Goal: Transaction & Acquisition: Purchase product/service

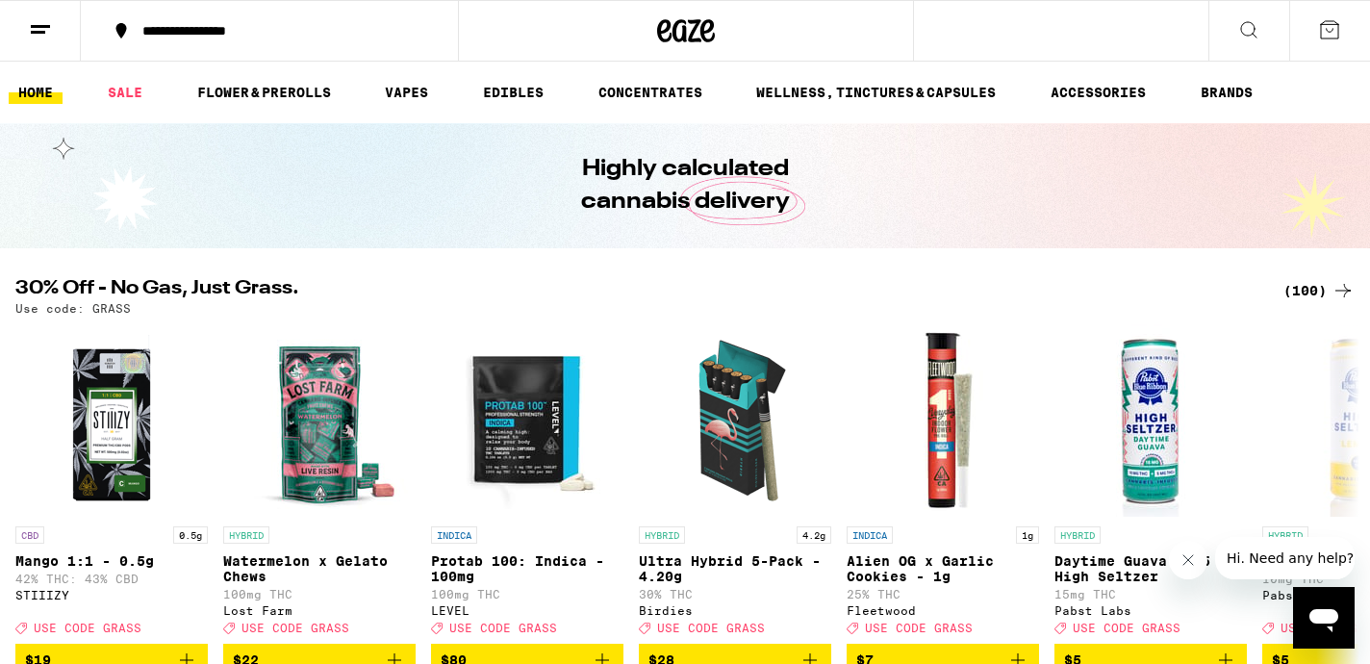
click at [36, 26] on line at bounding box center [40, 26] width 19 height 0
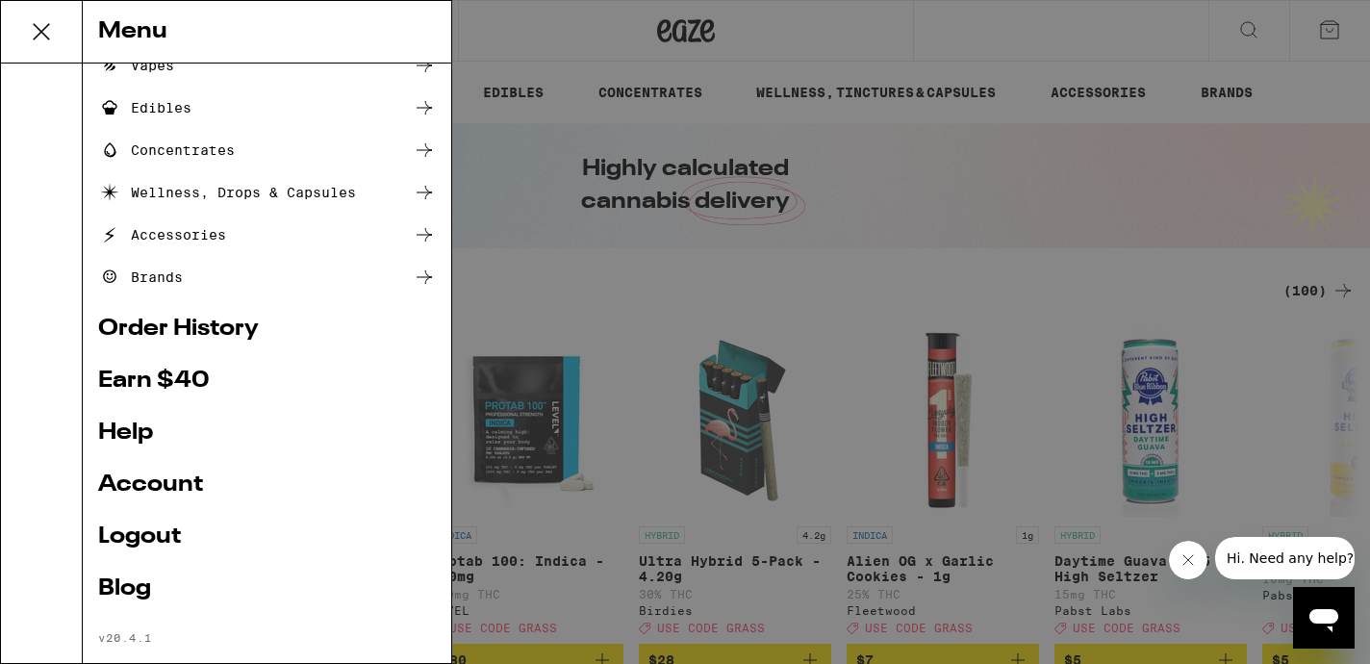
scroll to position [220, 0]
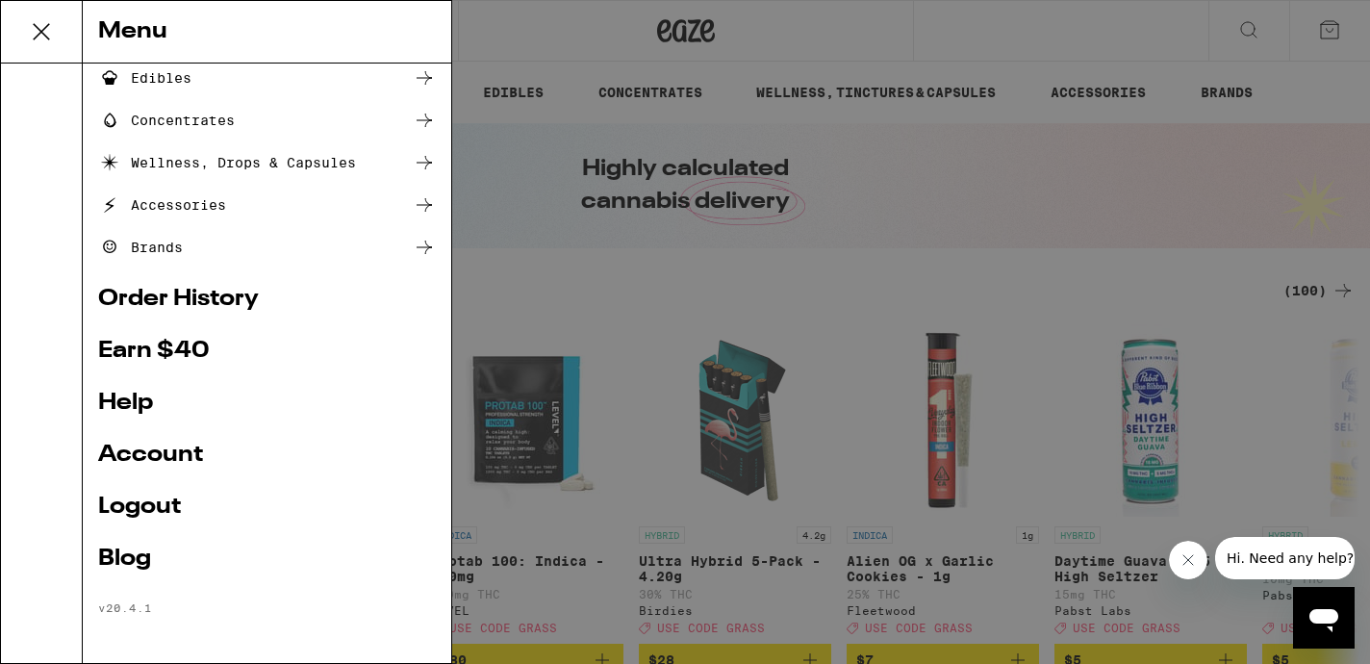
click at [761, 261] on div "Menu Shop Buy It Again Sale Flower & Prerolls Vapes Edibles Concentrates Wellne…" at bounding box center [685, 332] width 1370 height 664
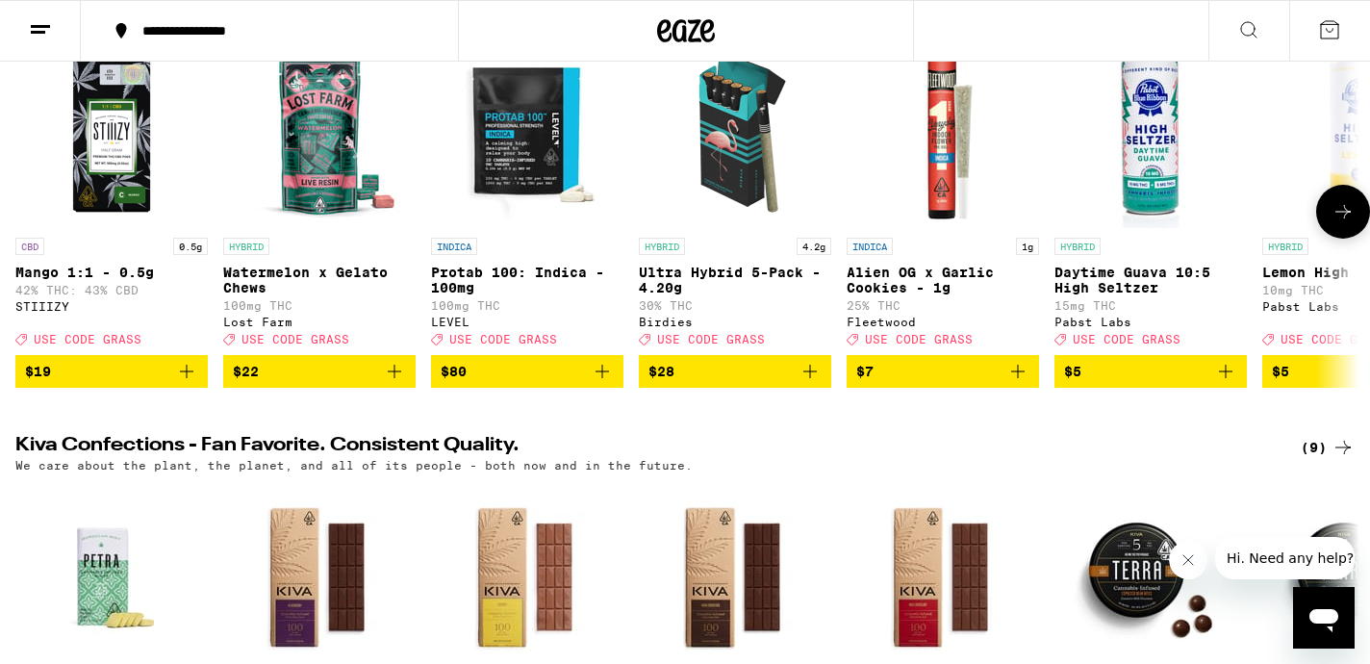
scroll to position [290, 0]
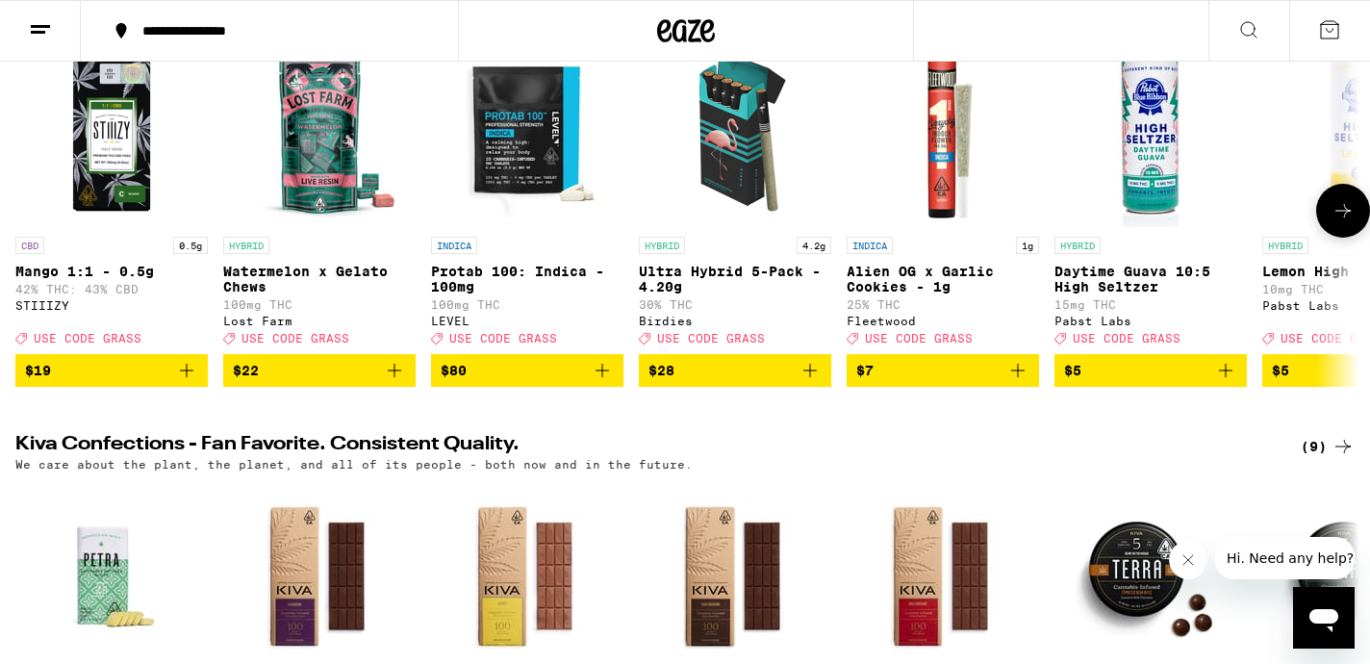
click at [552, 269] on p "Protab 100: Indica - 100mg" at bounding box center [527, 279] width 192 height 31
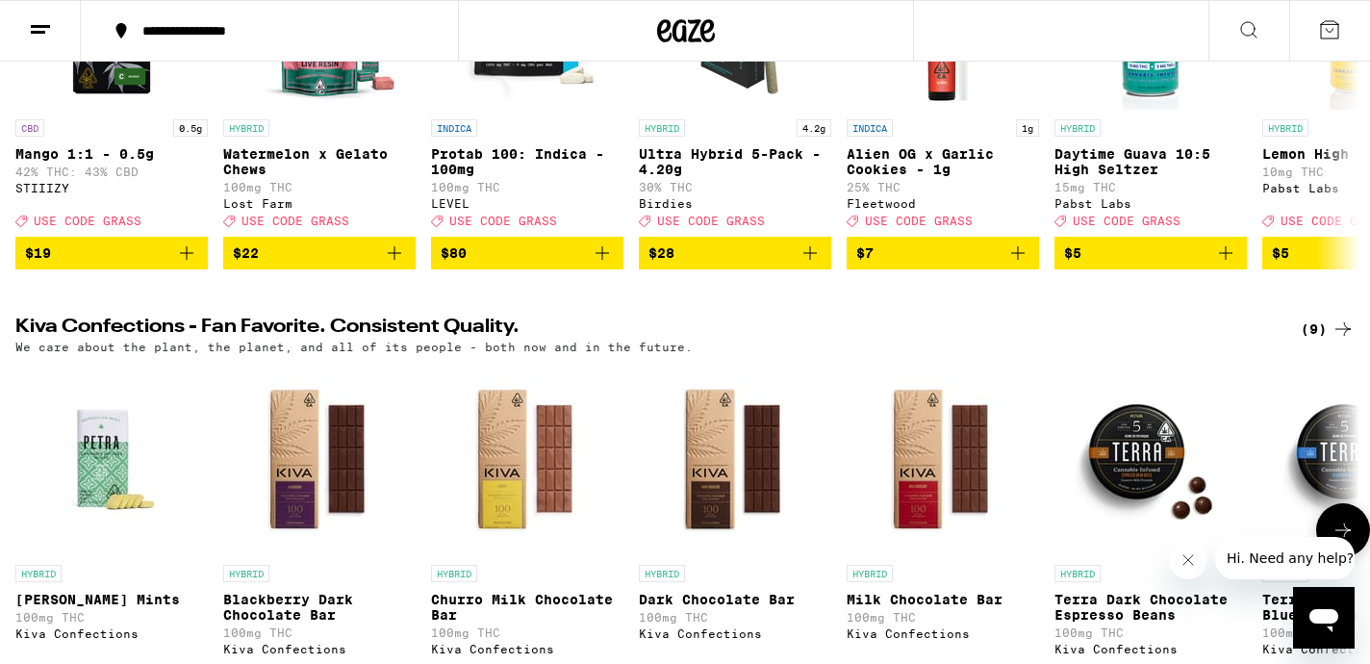
scroll to position [321, 0]
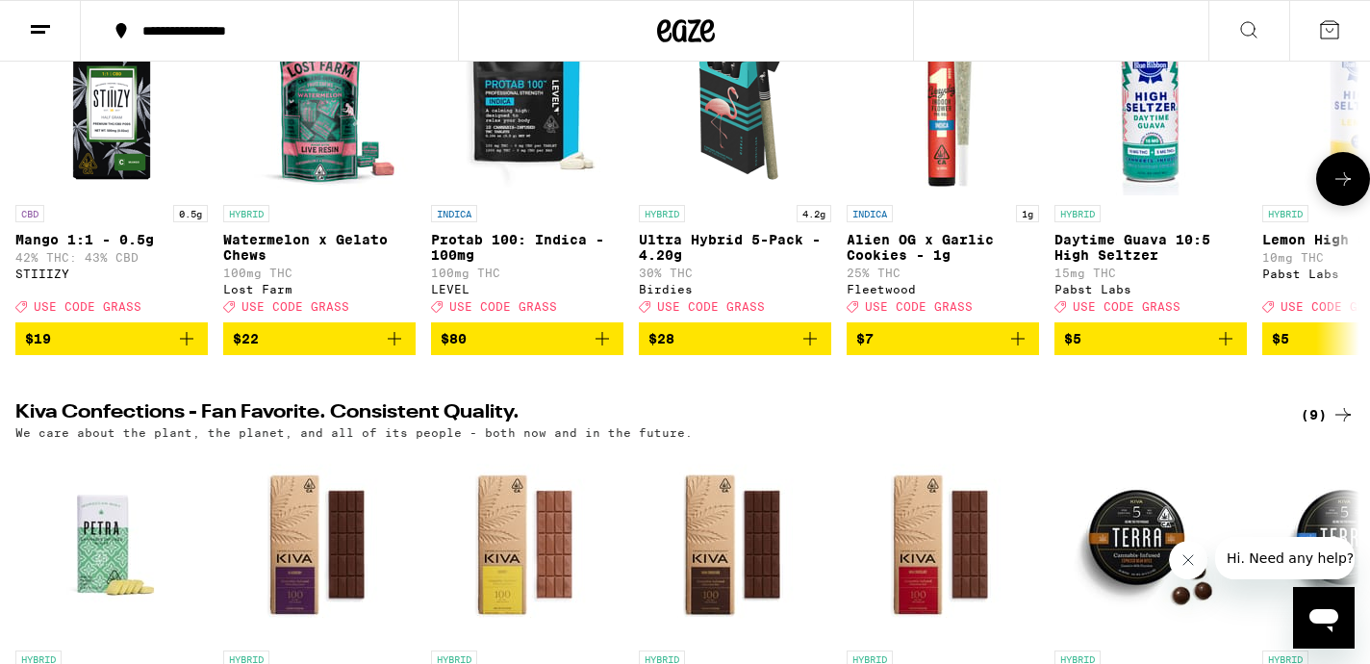
click at [577, 239] on p "Protab 100: Indica - 100mg" at bounding box center [527, 247] width 192 height 31
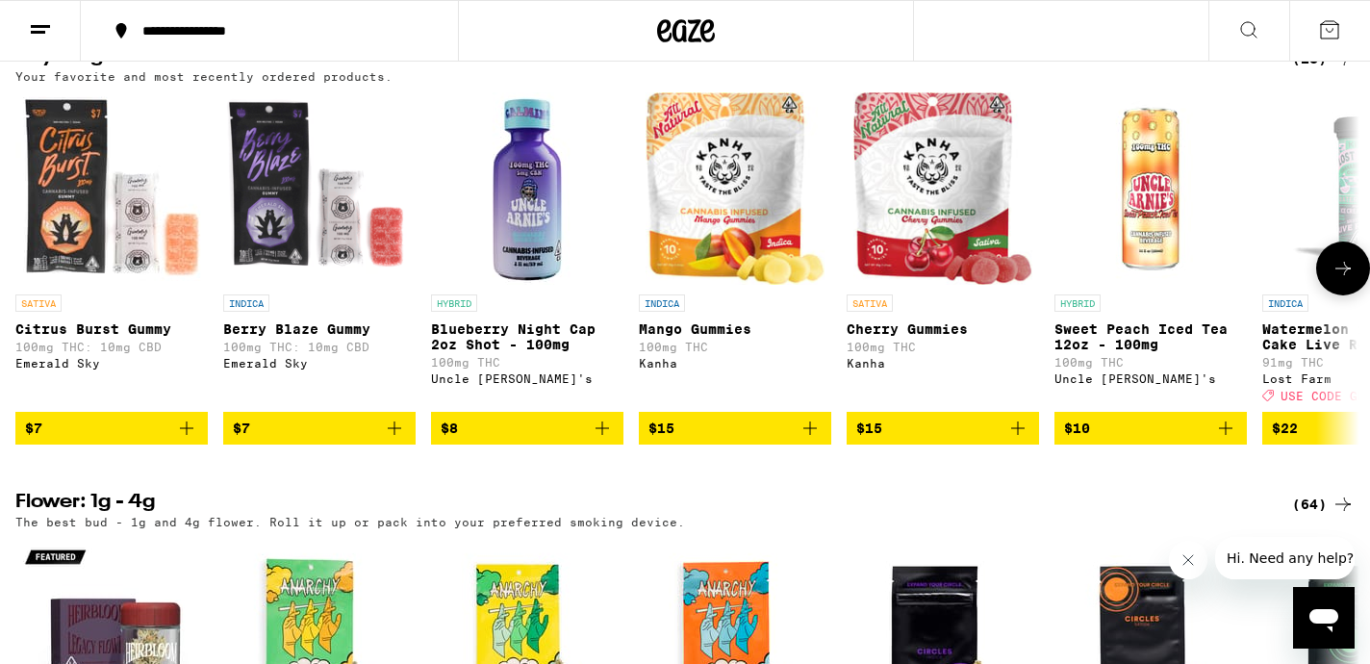
scroll to position [1563, 0]
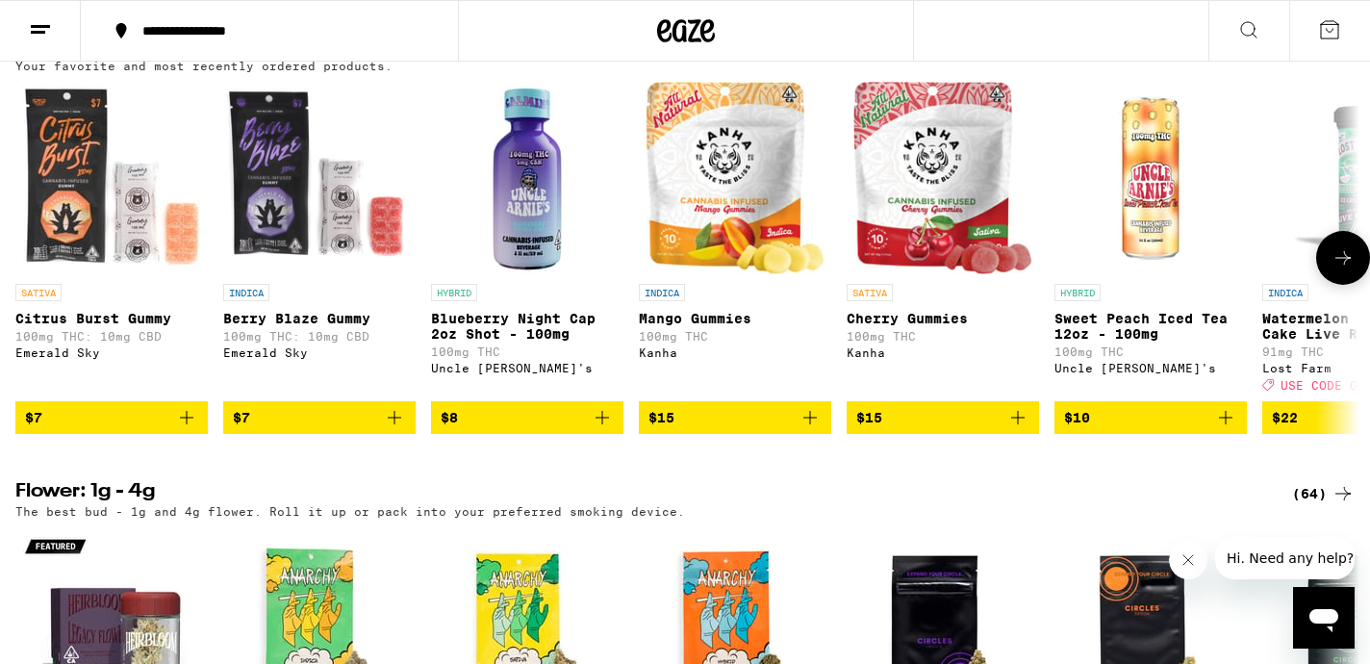
click at [1337, 269] on icon at bounding box center [1343, 257] width 23 height 23
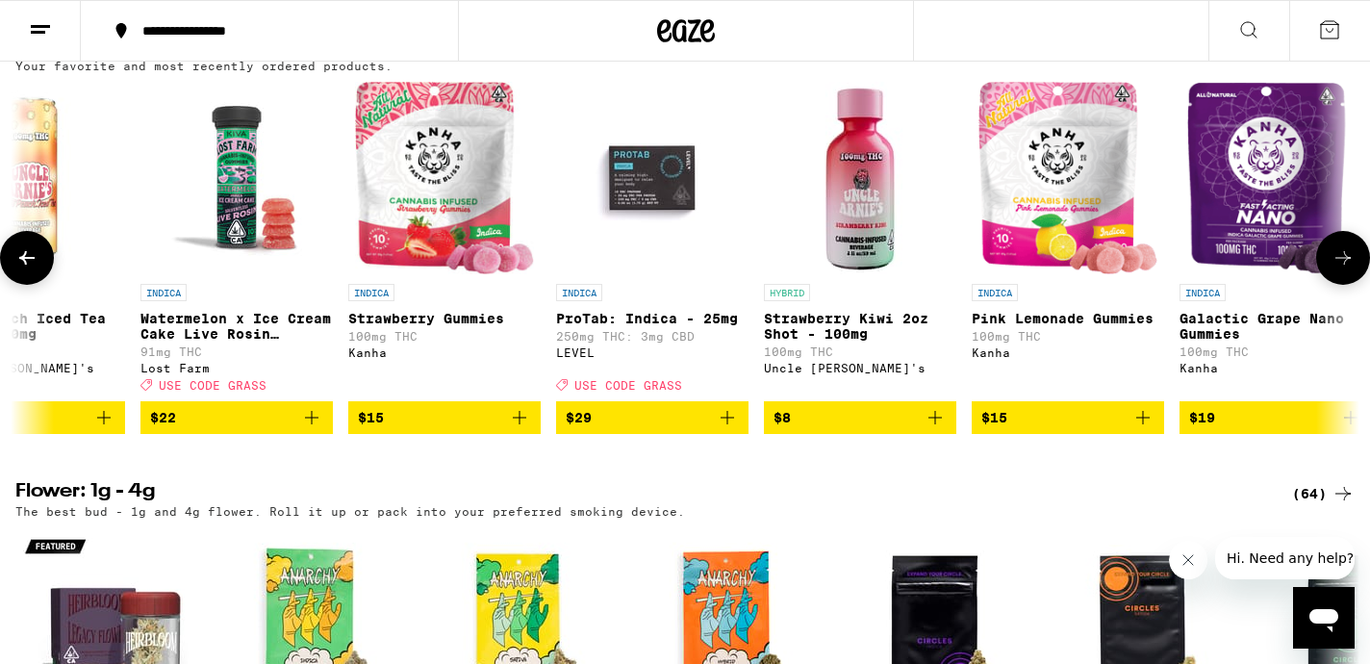
scroll to position [0, 1130]
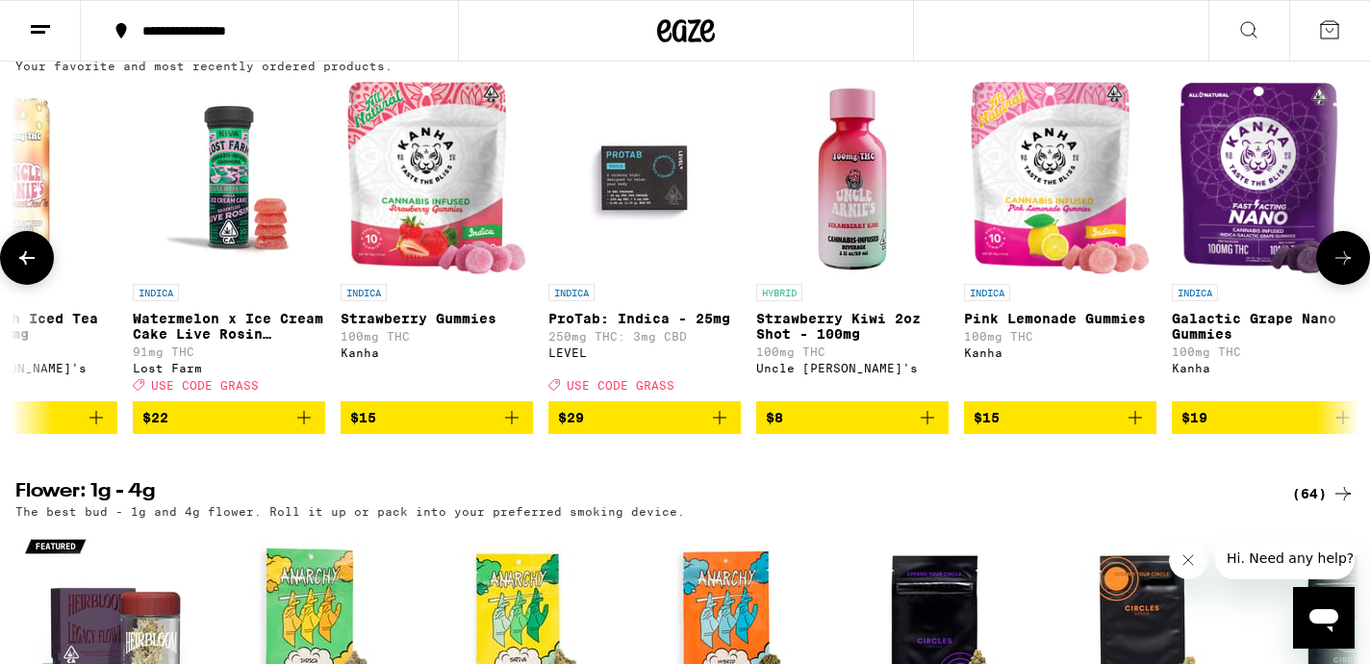
click at [1337, 269] on icon at bounding box center [1343, 257] width 23 height 23
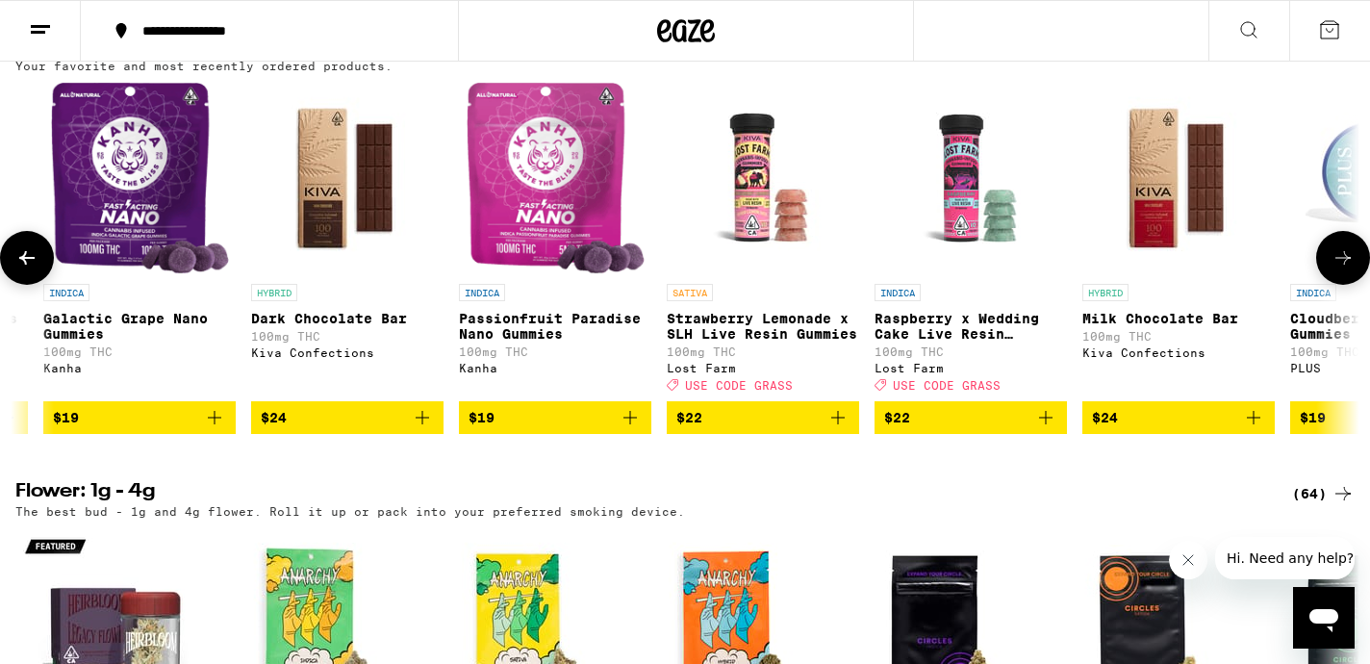
scroll to position [0, 2260]
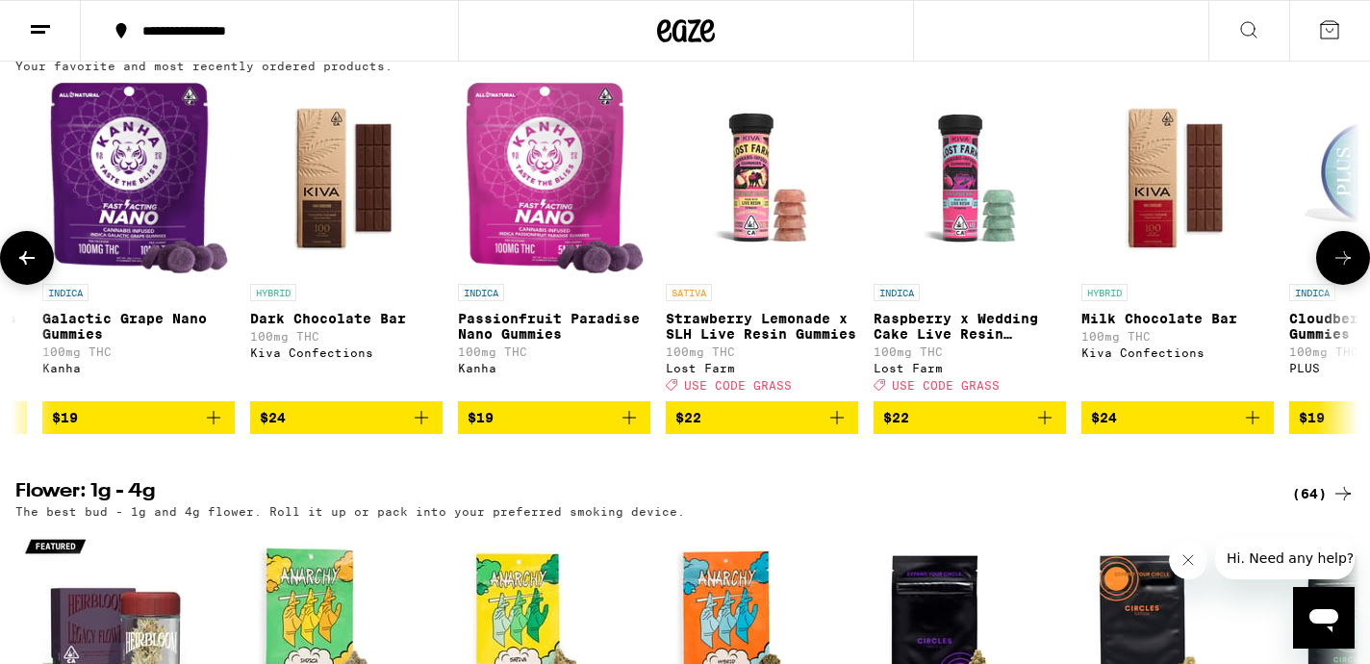
click at [1337, 269] on icon at bounding box center [1343, 257] width 23 height 23
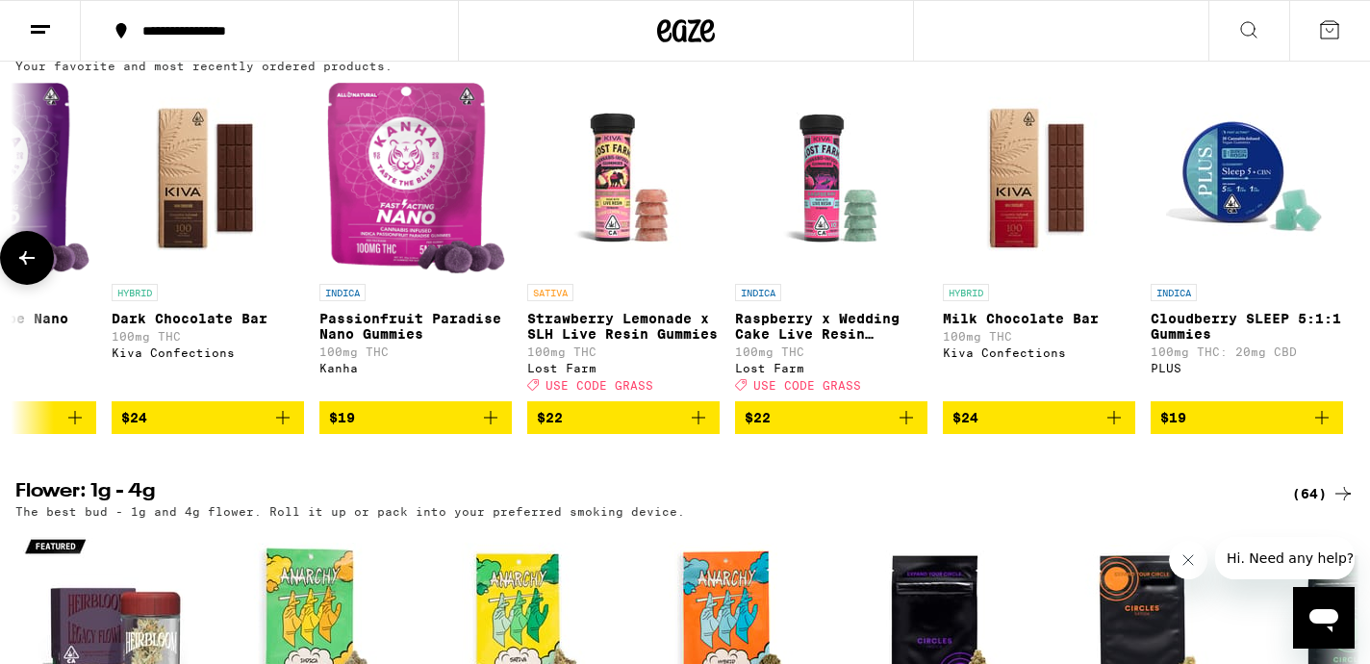
scroll to position [0, 2402]
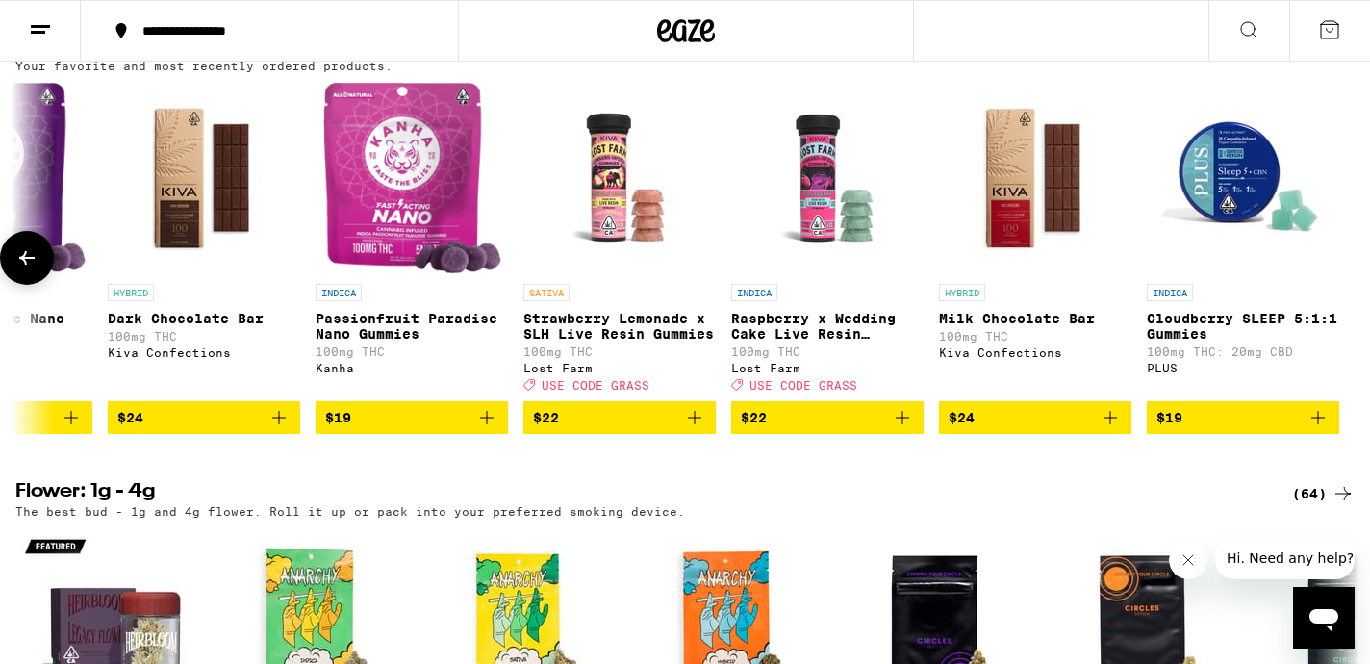
click at [42, 285] on button at bounding box center [27, 258] width 54 height 54
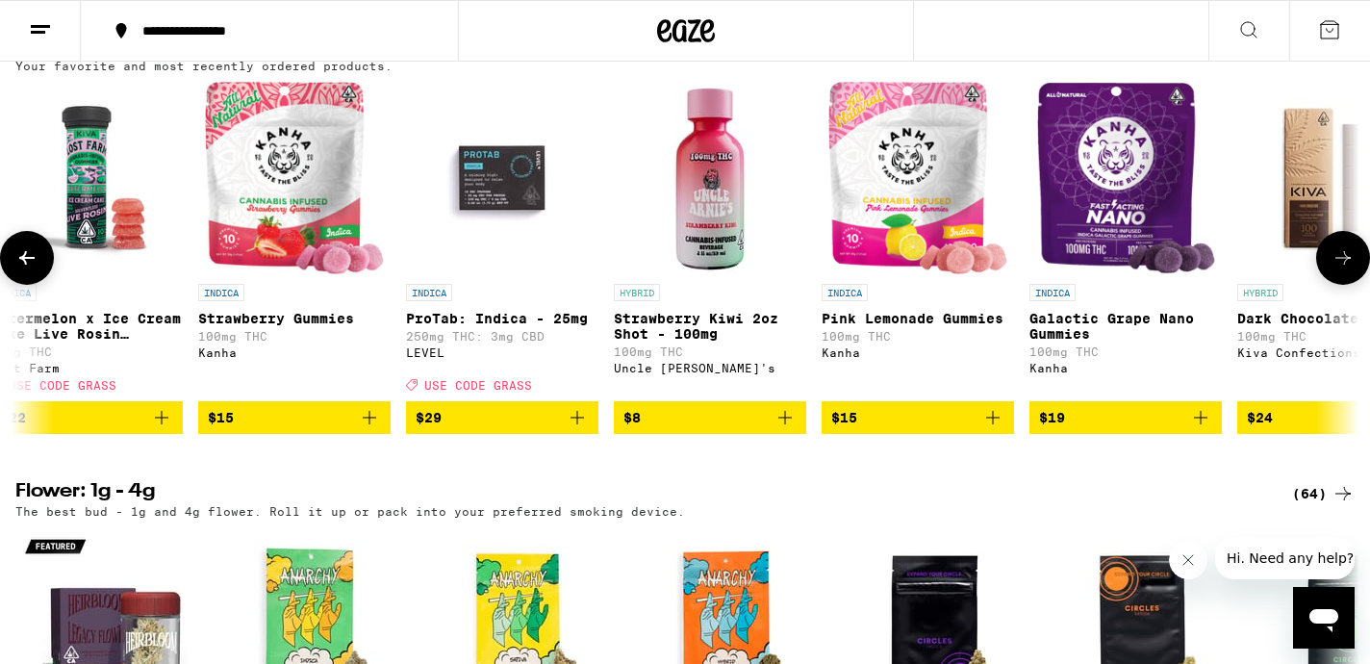
scroll to position [0, 1272]
click at [42, 285] on button at bounding box center [27, 258] width 54 height 54
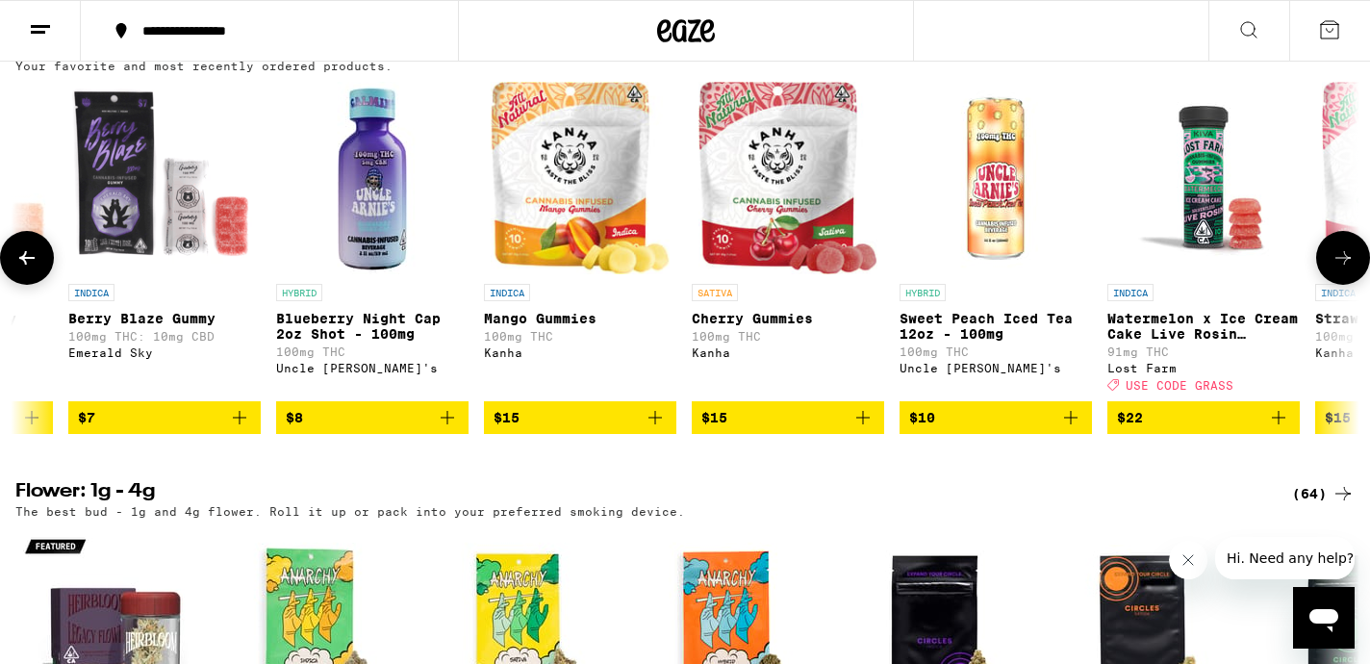
scroll to position [0, 142]
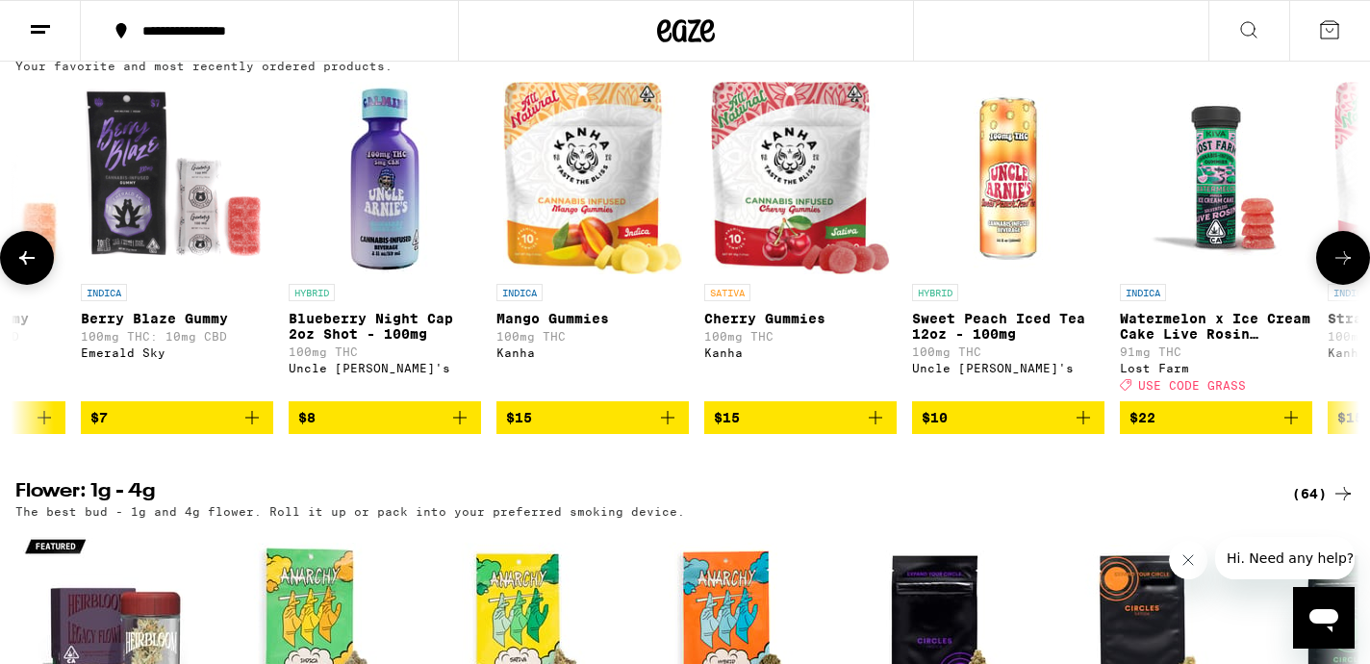
click at [467, 429] on icon "Add to bag" at bounding box center [459, 417] width 23 height 23
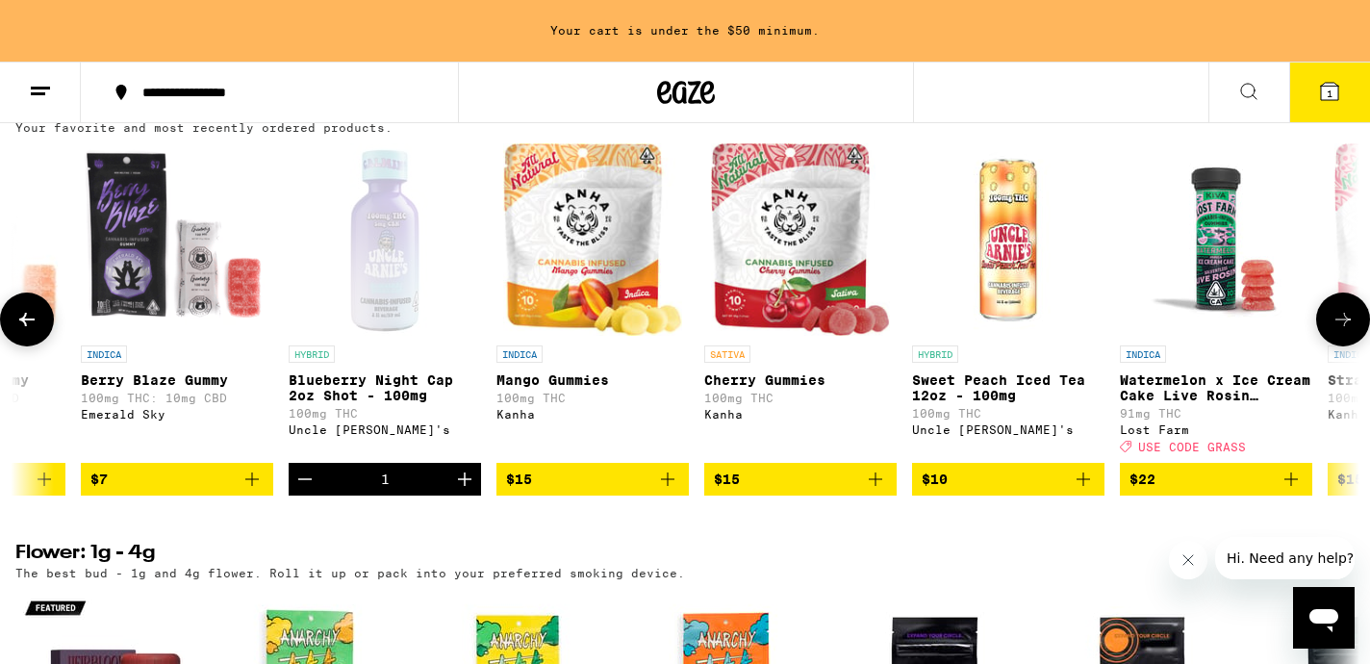
scroll to position [1624, 0]
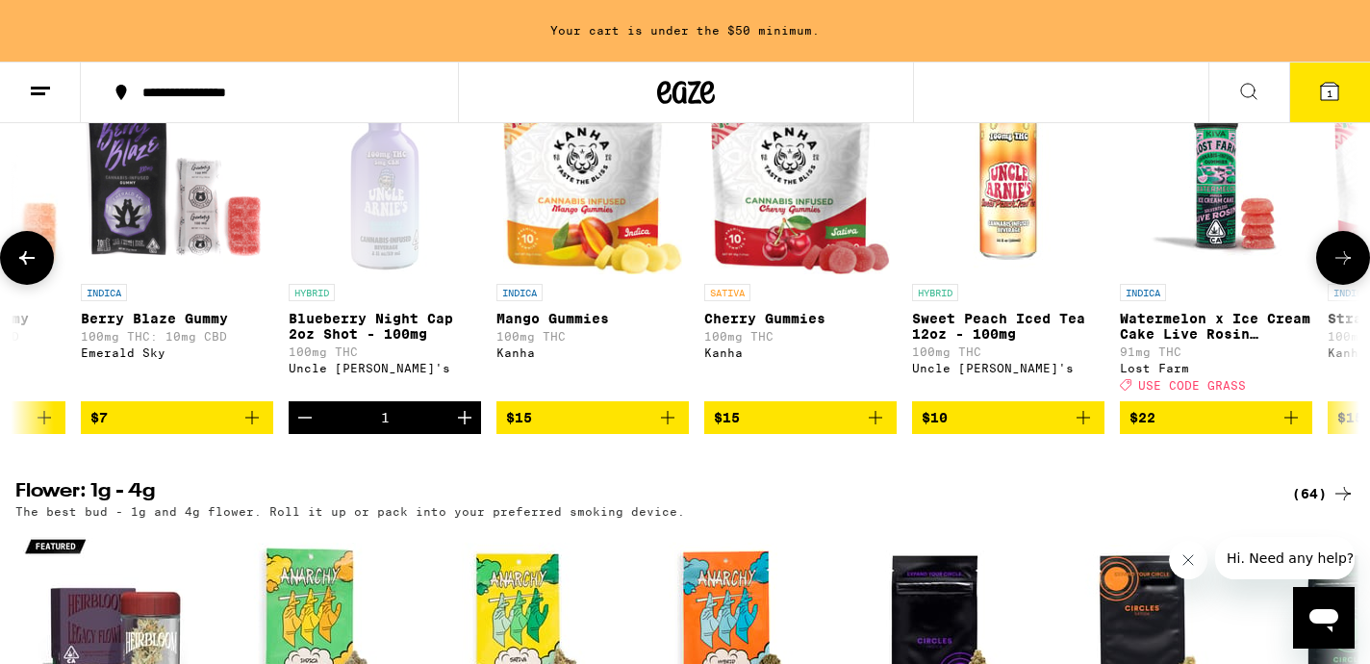
click at [467, 429] on icon "Increment" at bounding box center [464, 417] width 23 height 23
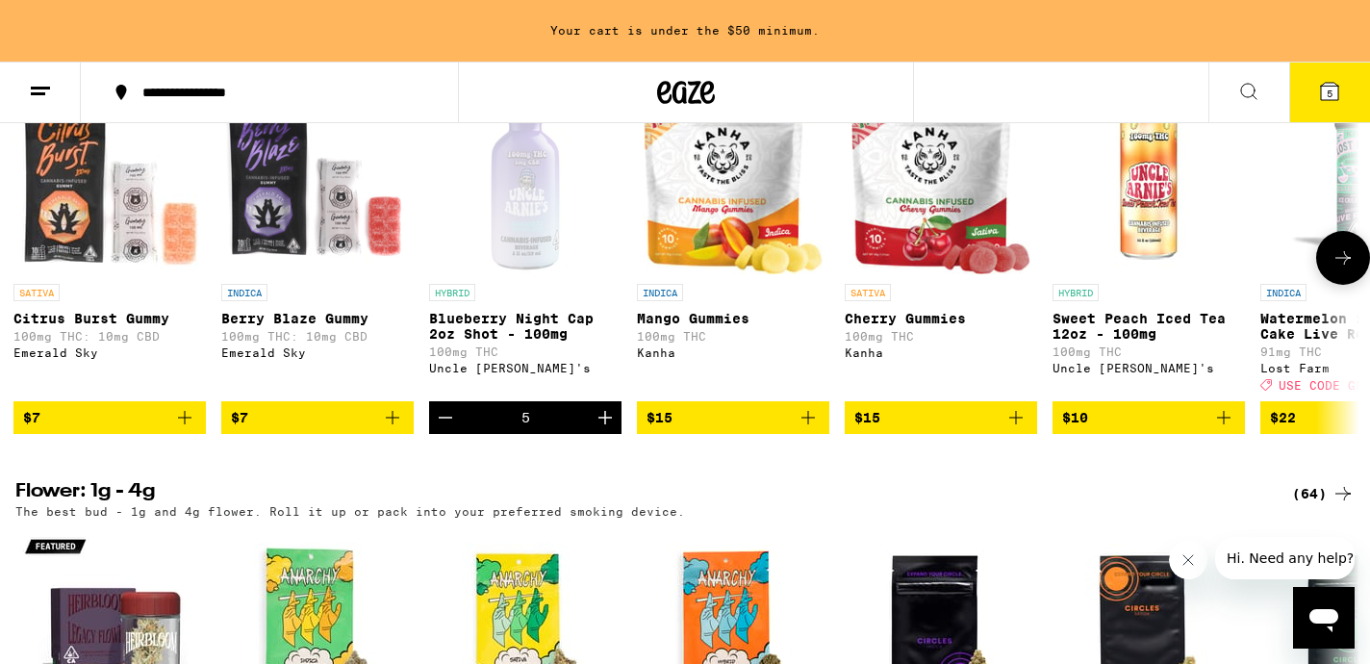
scroll to position [0, 0]
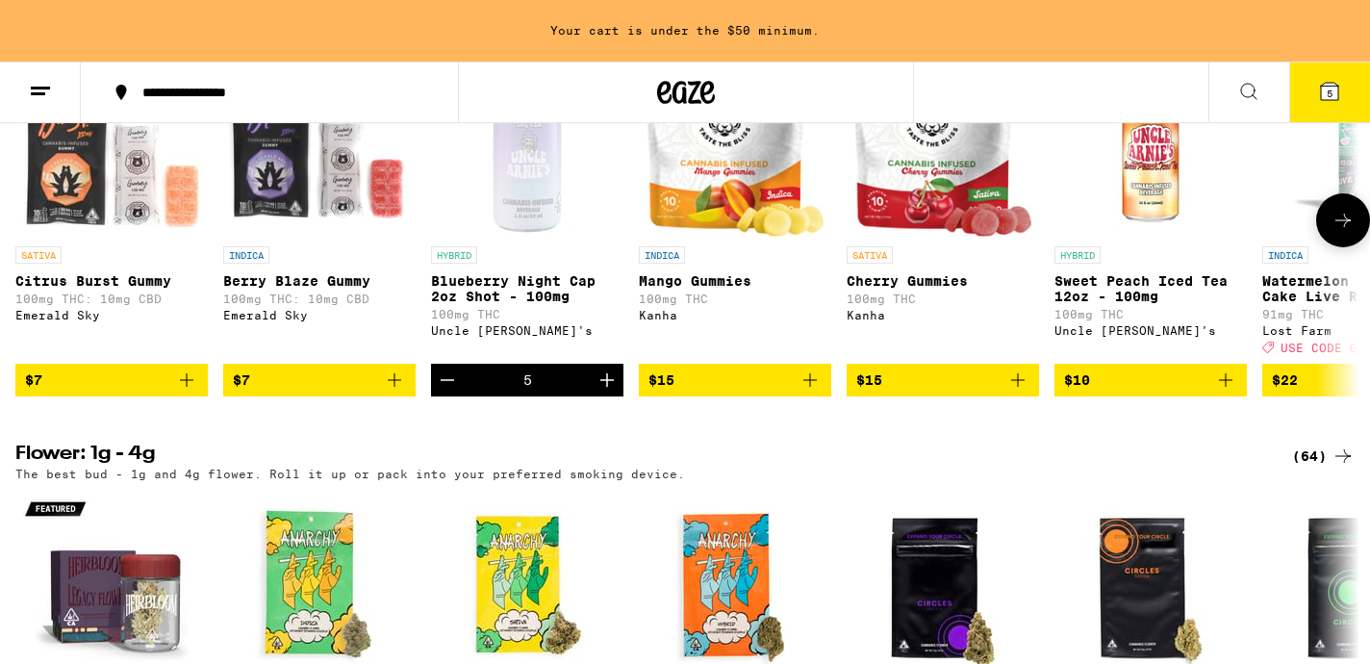
scroll to position [1679, 0]
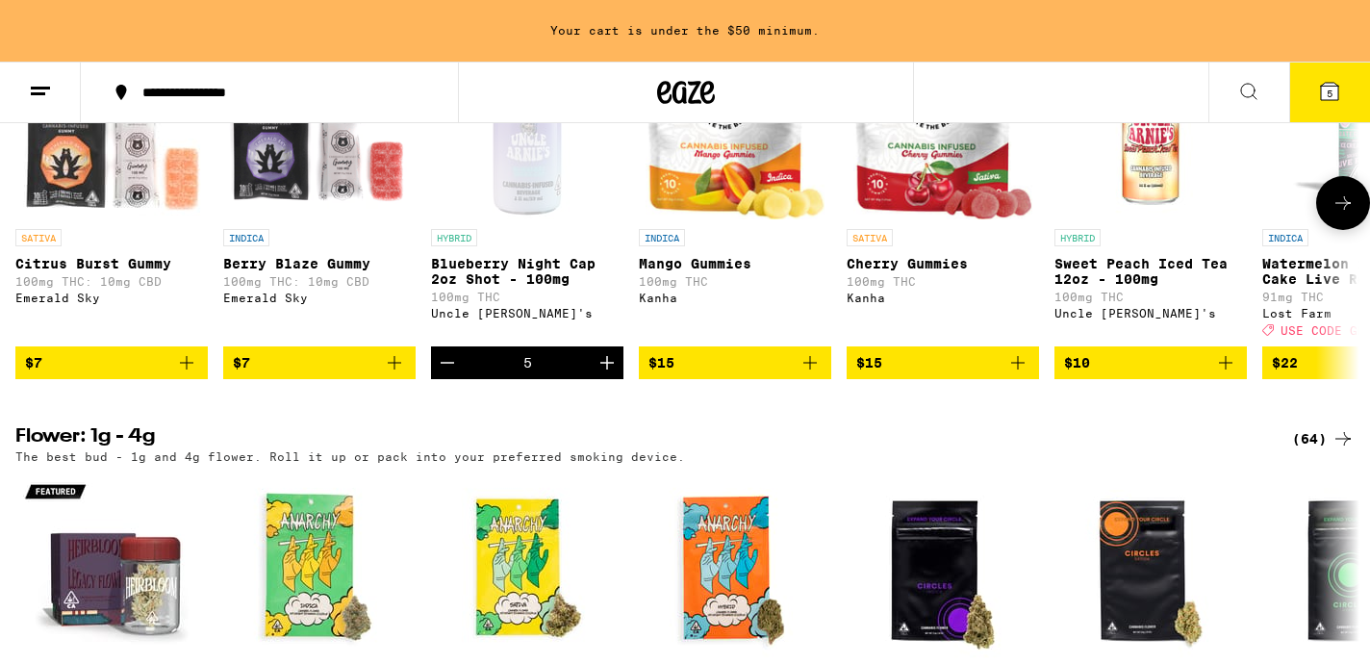
click at [397, 374] on icon "Add to bag" at bounding box center [394, 362] width 23 height 23
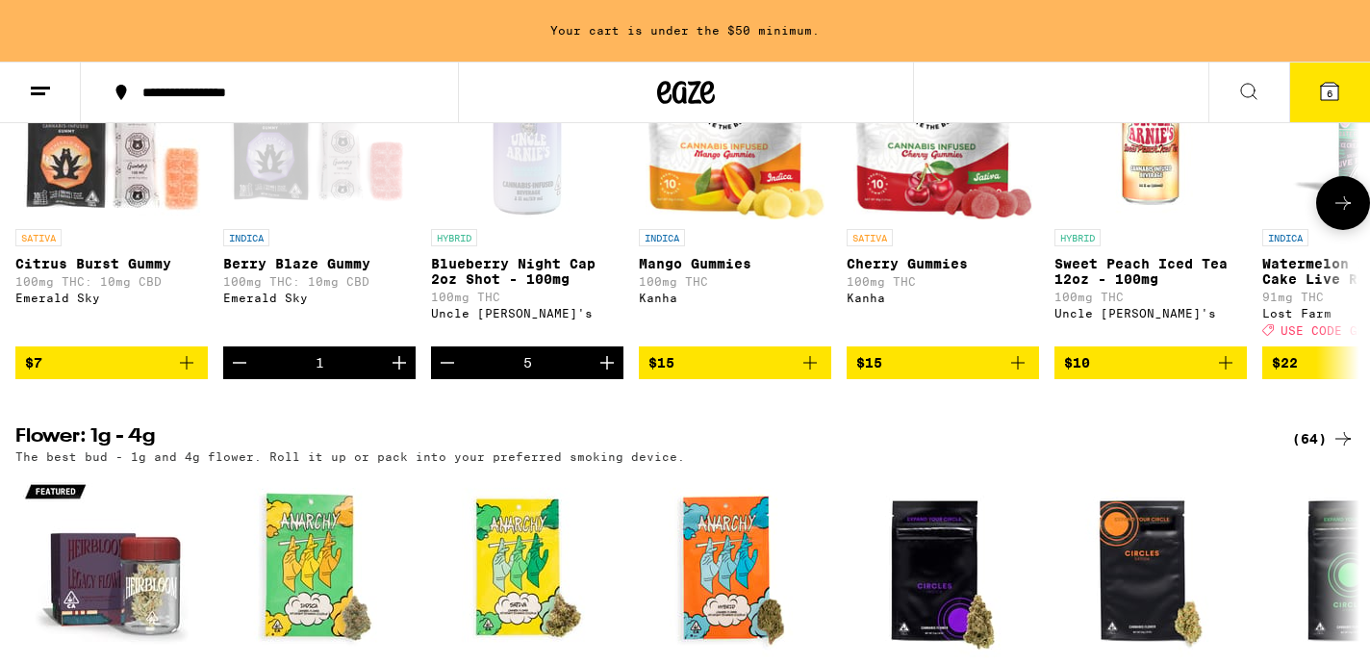
click at [397, 374] on icon "Increment" at bounding box center [399, 362] width 23 height 23
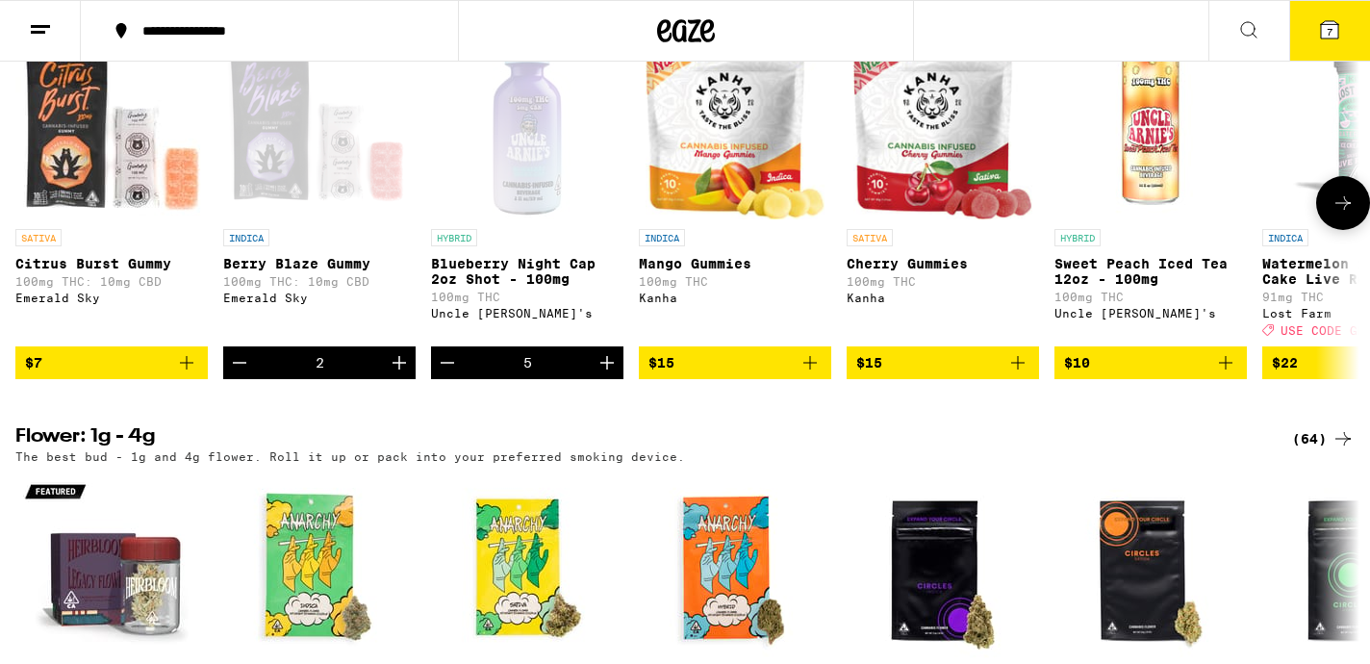
click at [397, 374] on icon "Increment" at bounding box center [399, 362] width 23 height 23
click at [1324, 33] on span "10" at bounding box center [1330, 32] width 12 height 12
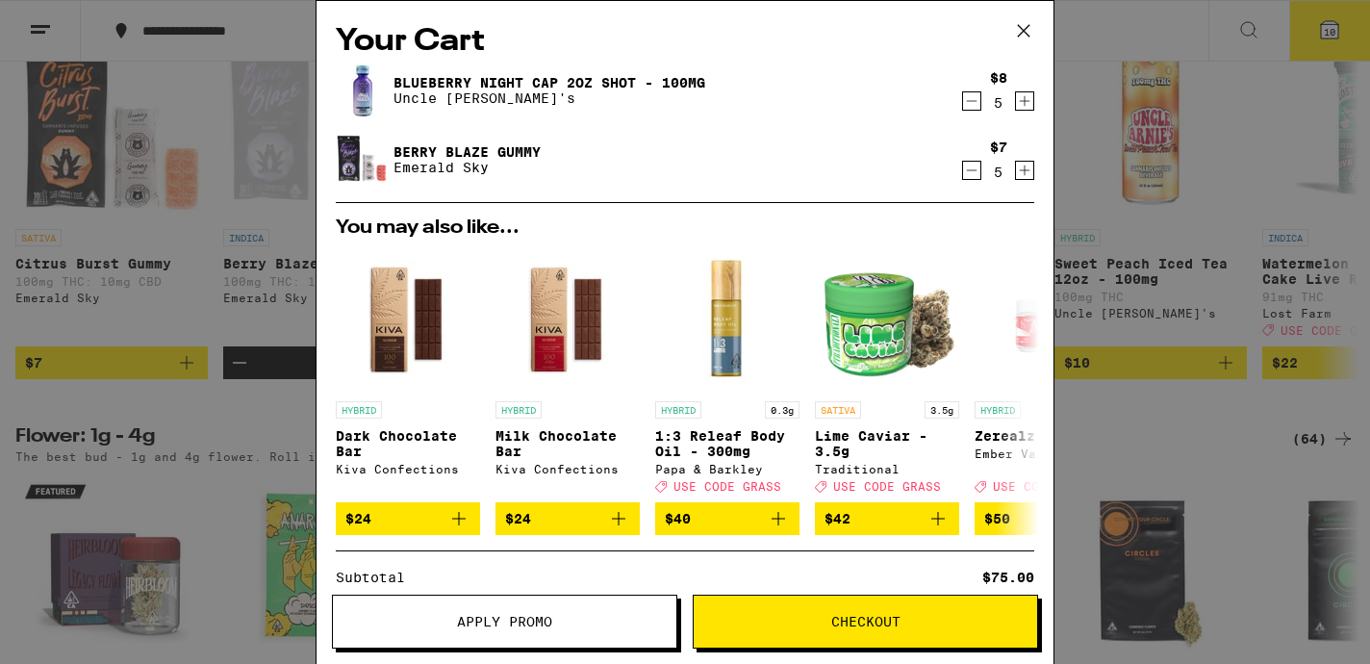
click at [834, 625] on span "Checkout" at bounding box center [865, 621] width 69 height 13
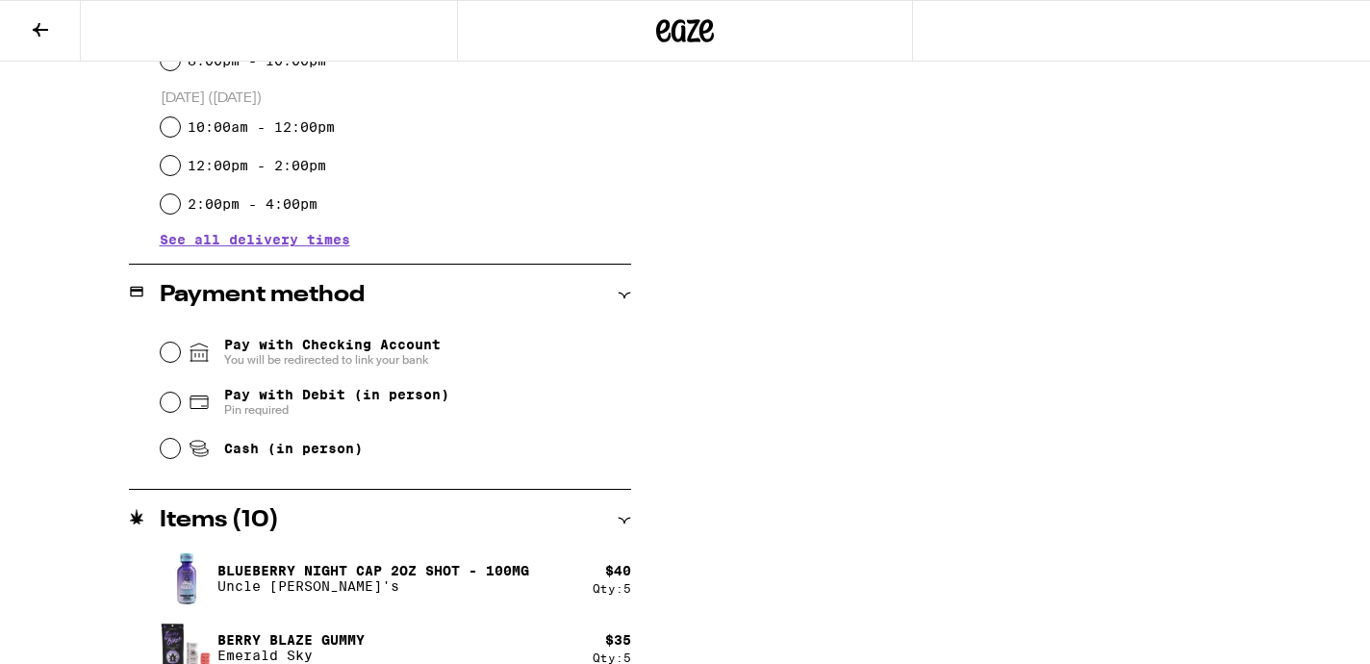
scroll to position [629, 0]
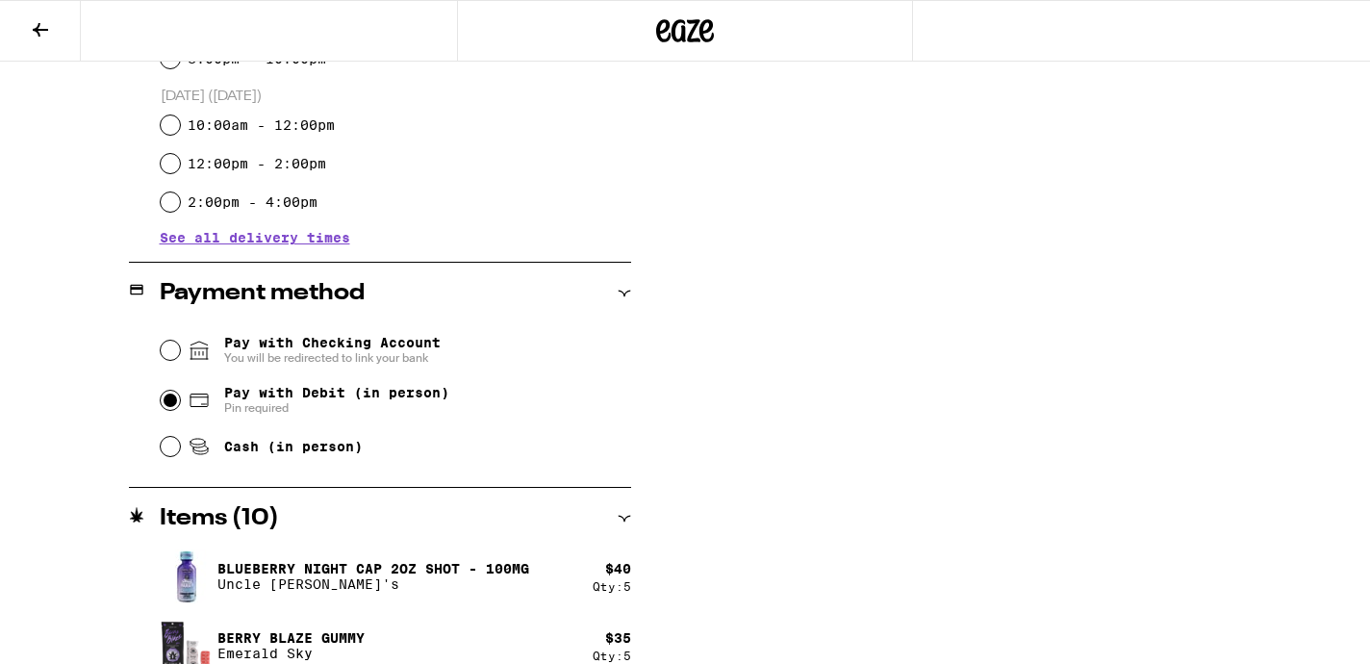
click at [171, 399] on input "Pay with Debit (in person) Pin required" at bounding box center [170, 400] width 19 height 19
radio input "true"
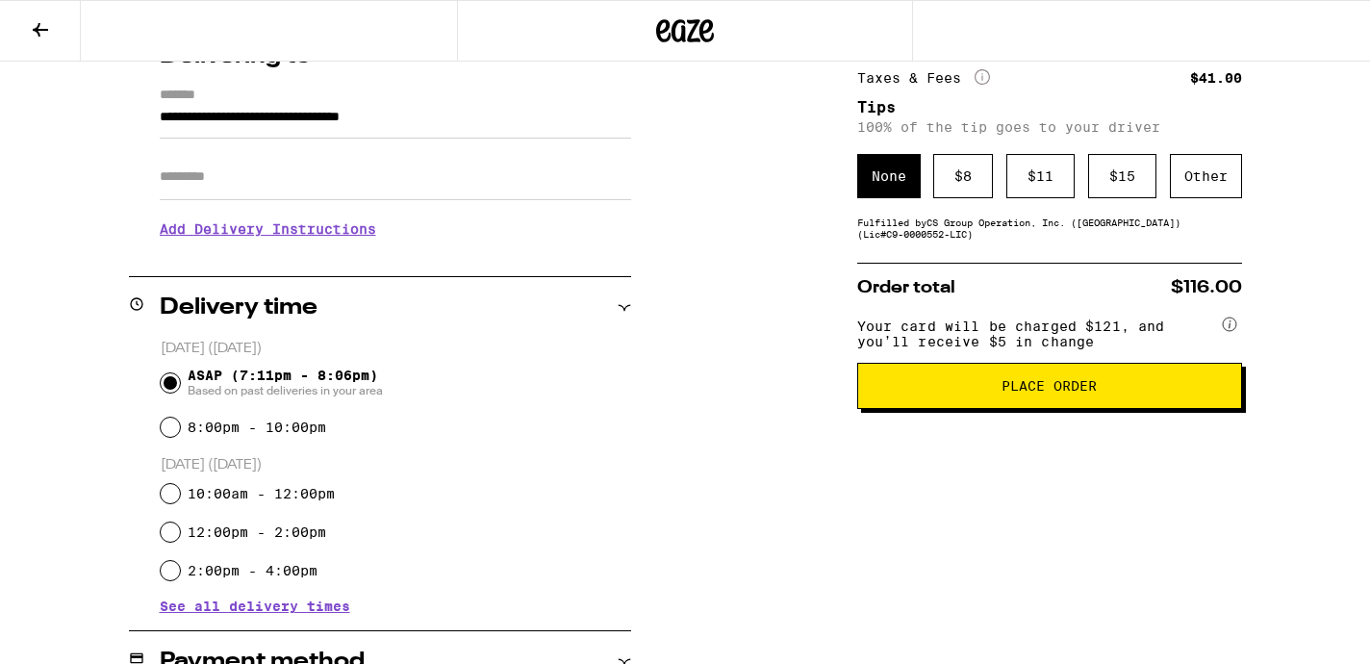
scroll to position [256, 0]
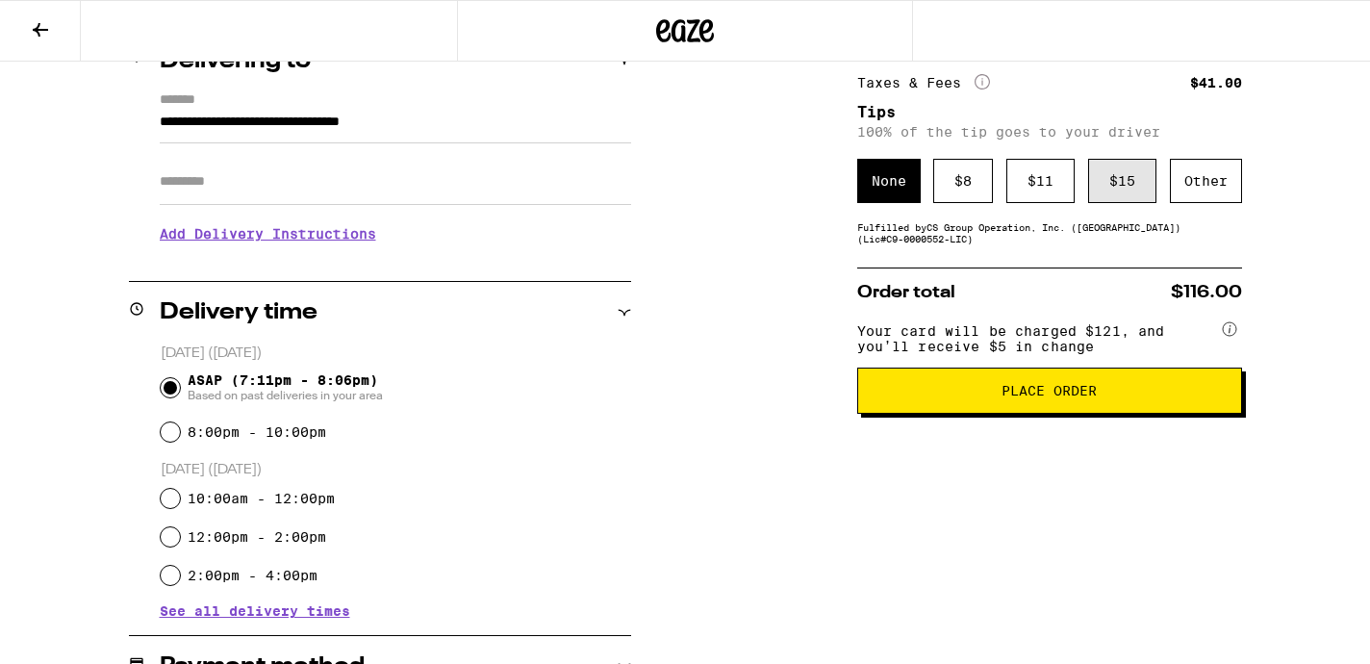
click at [1122, 180] on div "$ 15" at bounding box center [1122, 181] width 68 height 44
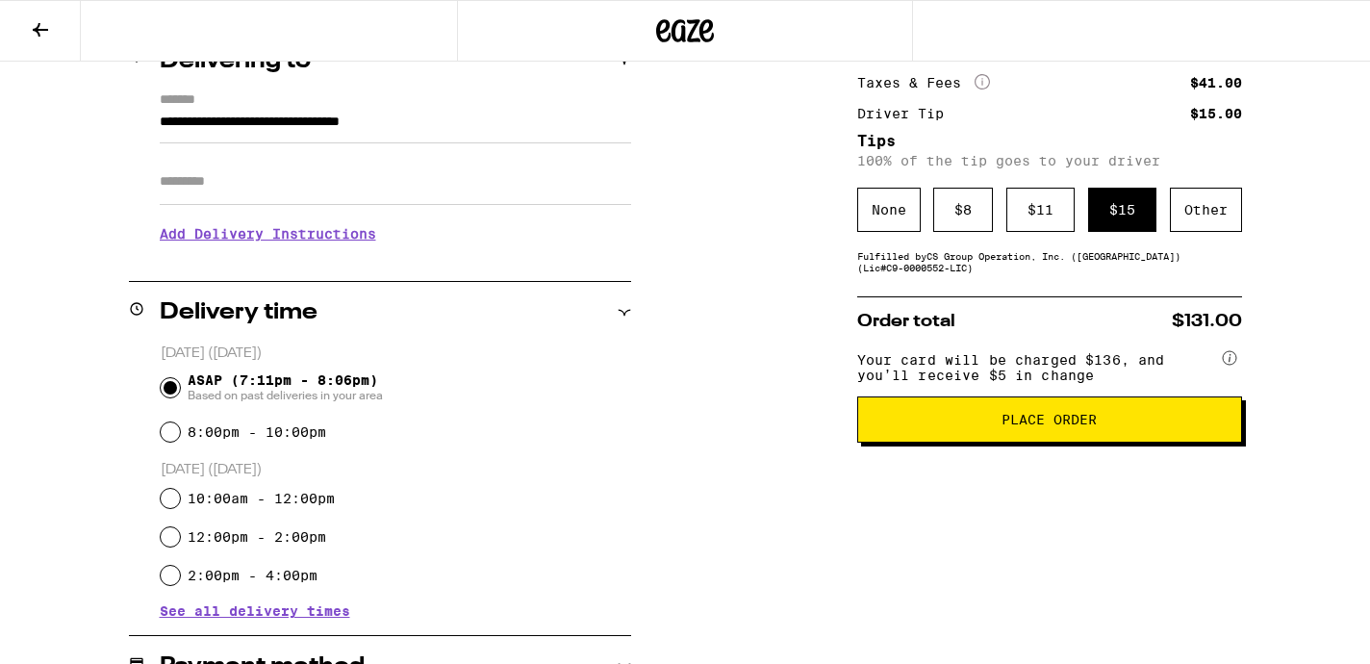
click at [1044, 426] on span "Place Order" at bounding box center [1049, 419] width 95 height 13
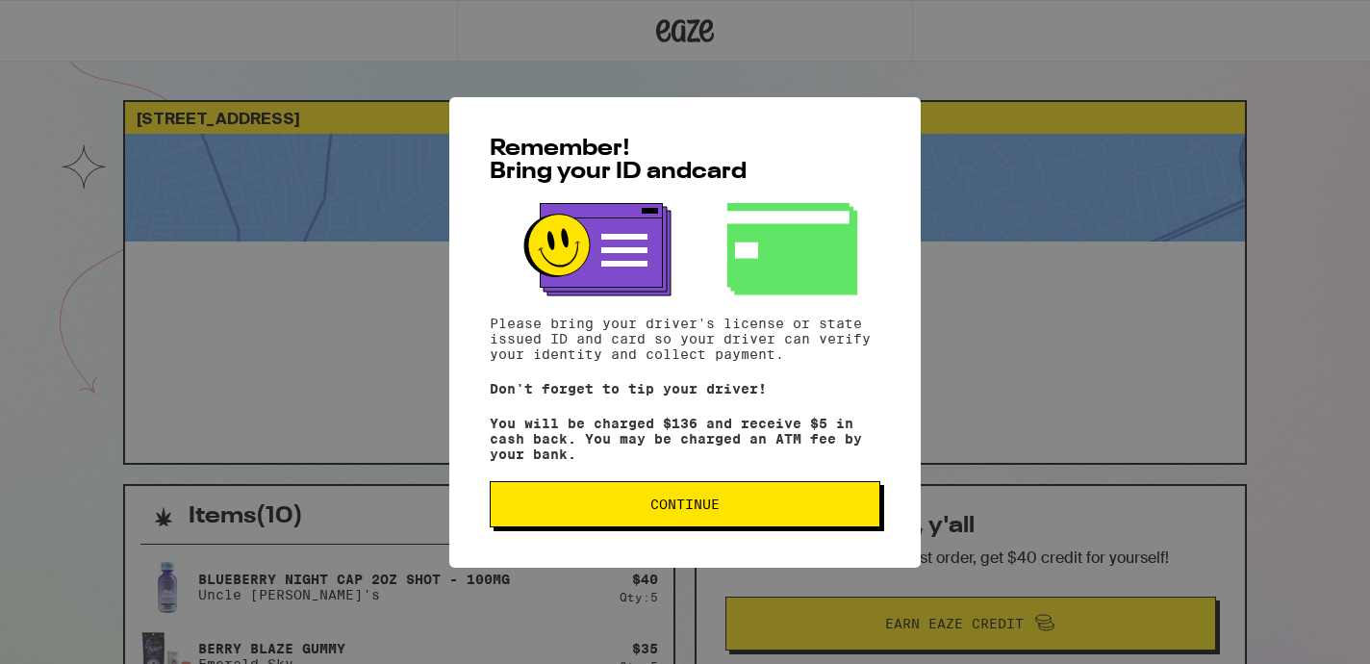
click at [787, 506] on span "Continue" at bounding box center [685, 504] width 358 height 13
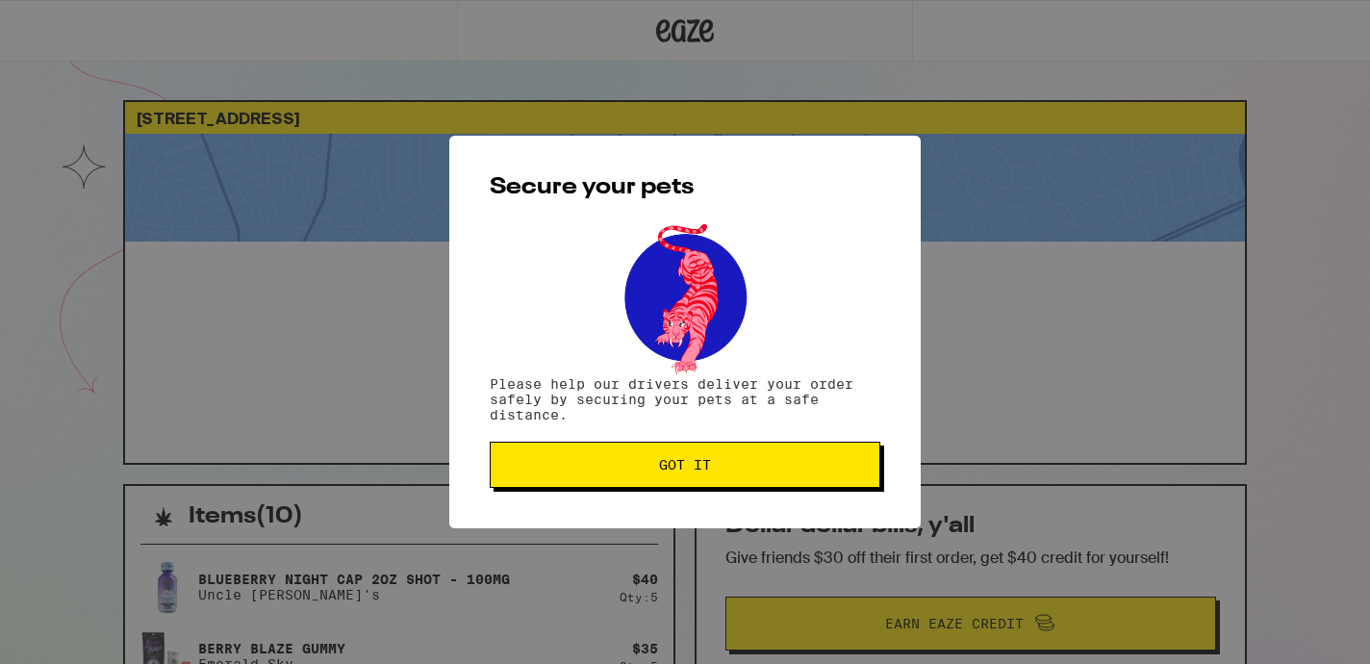
click at [779, 460] on button "Got it" at bounding box center [685, 465] width 391 height 46
